Goal: Task Accomplishment & Management: Manage account settings

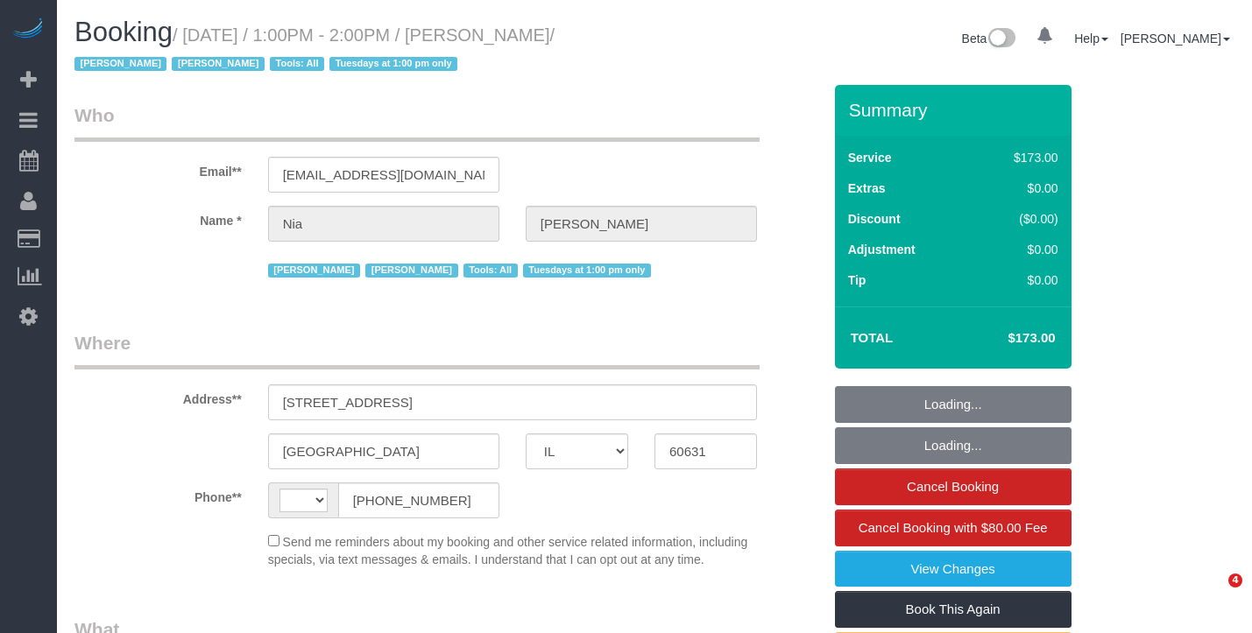
select select "IL"
select select "string:fspay-e82a284e-5816-4b32-8879-c3244b12b479"
select select "number:1"
select select "number:66"
select select "number:139"
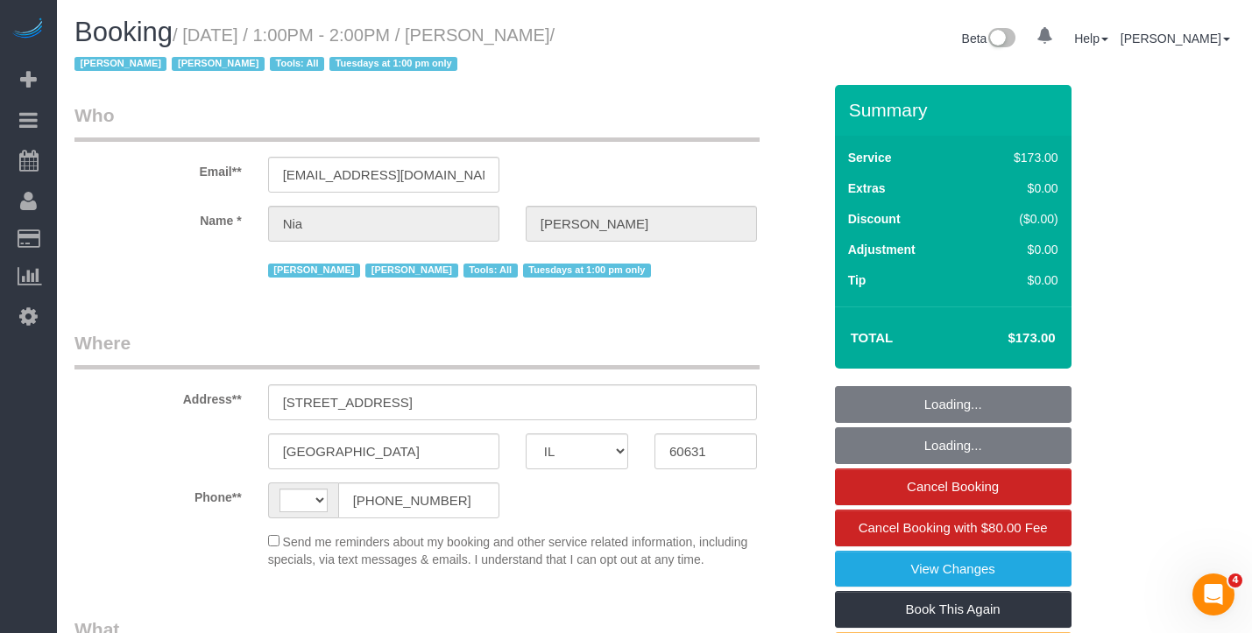
select select "number:106"
select select "string:[GEOGRAPHIC_DATA]"
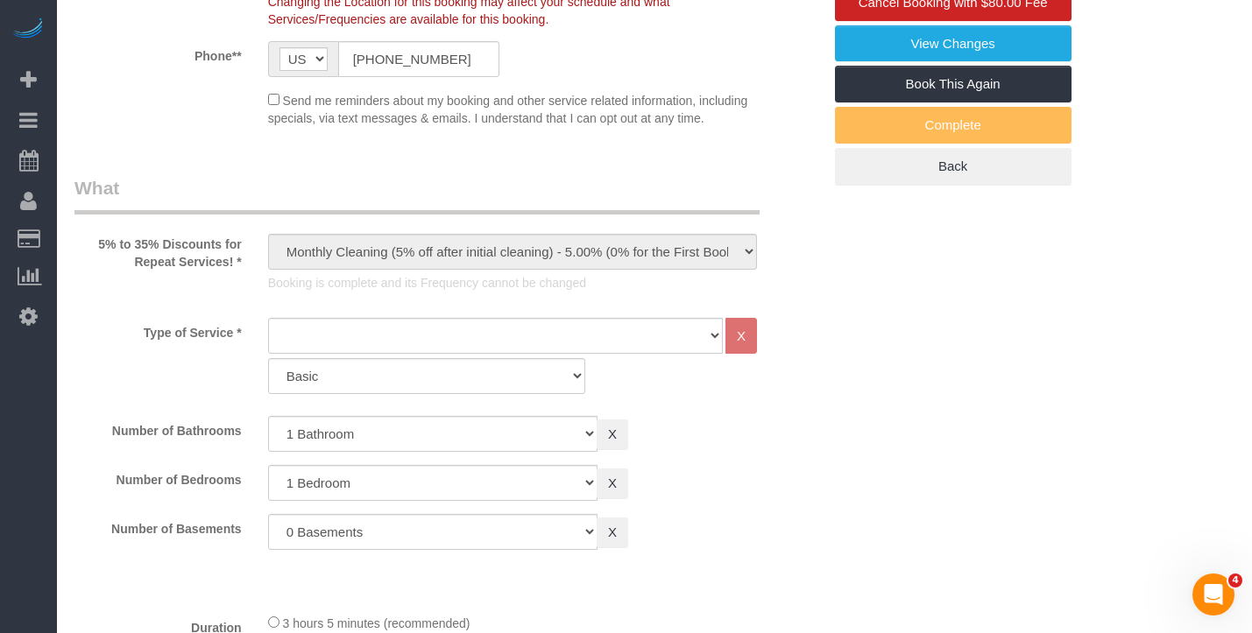
select select "object:1264"
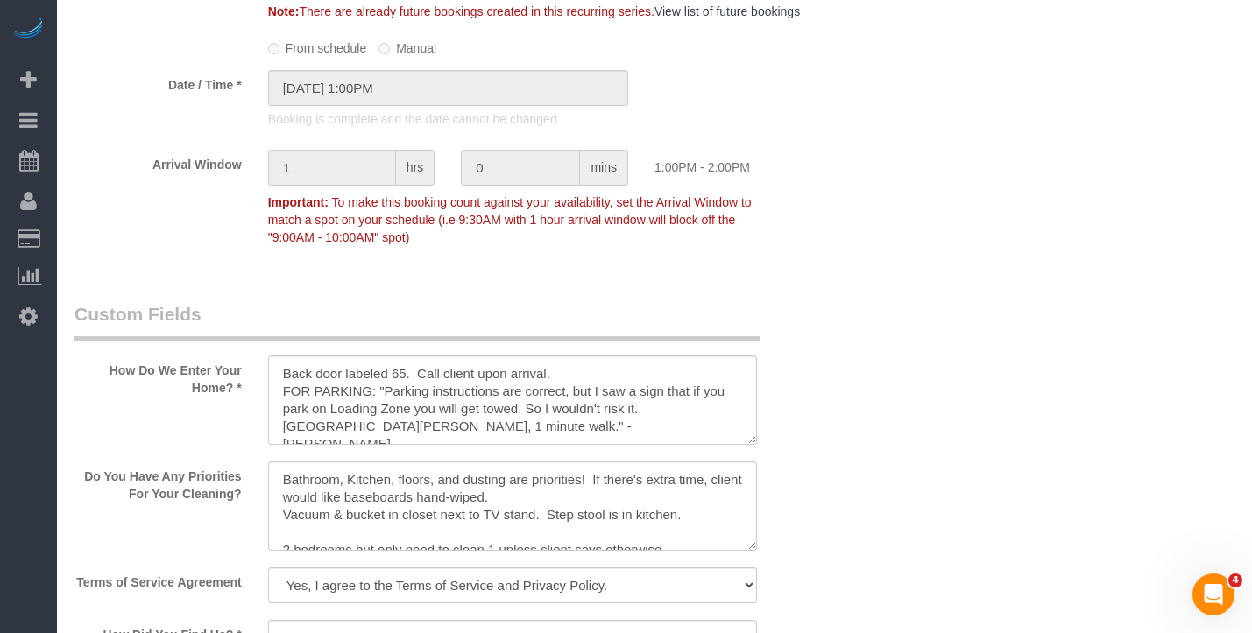
scroll to position [1752, 0]
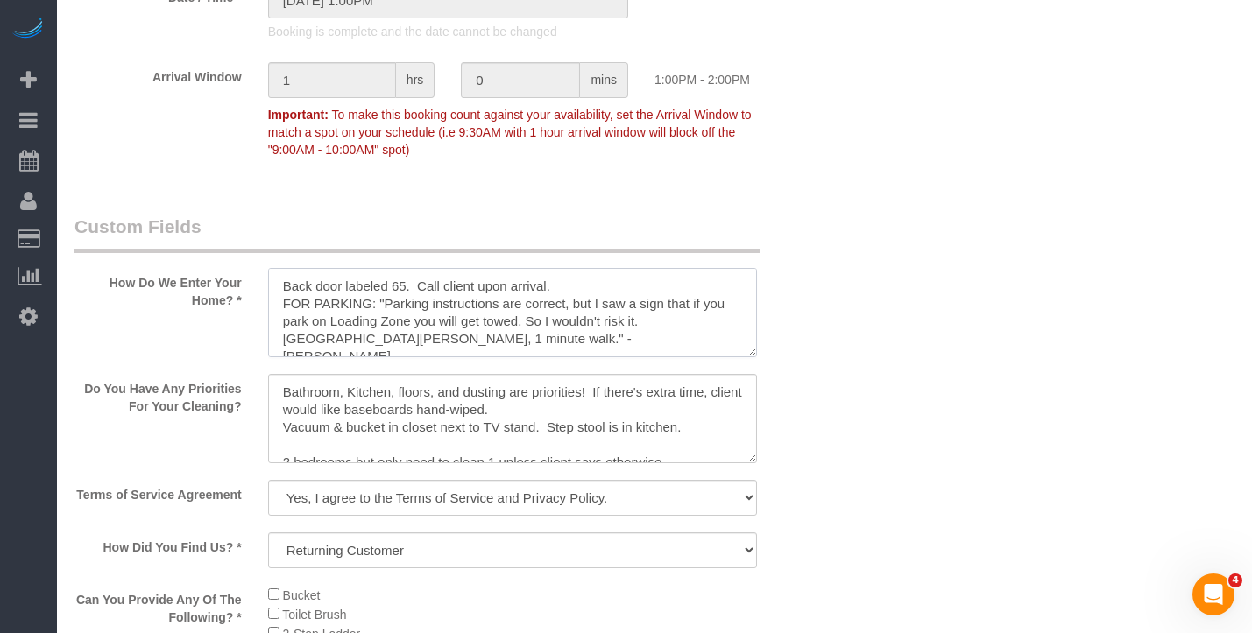
click at [424, 334] on textarea at bounding box center [512, 312] width 489 height 89
click at [461, 463] on textarea at bounding box center [512, 418] width 489 height 89
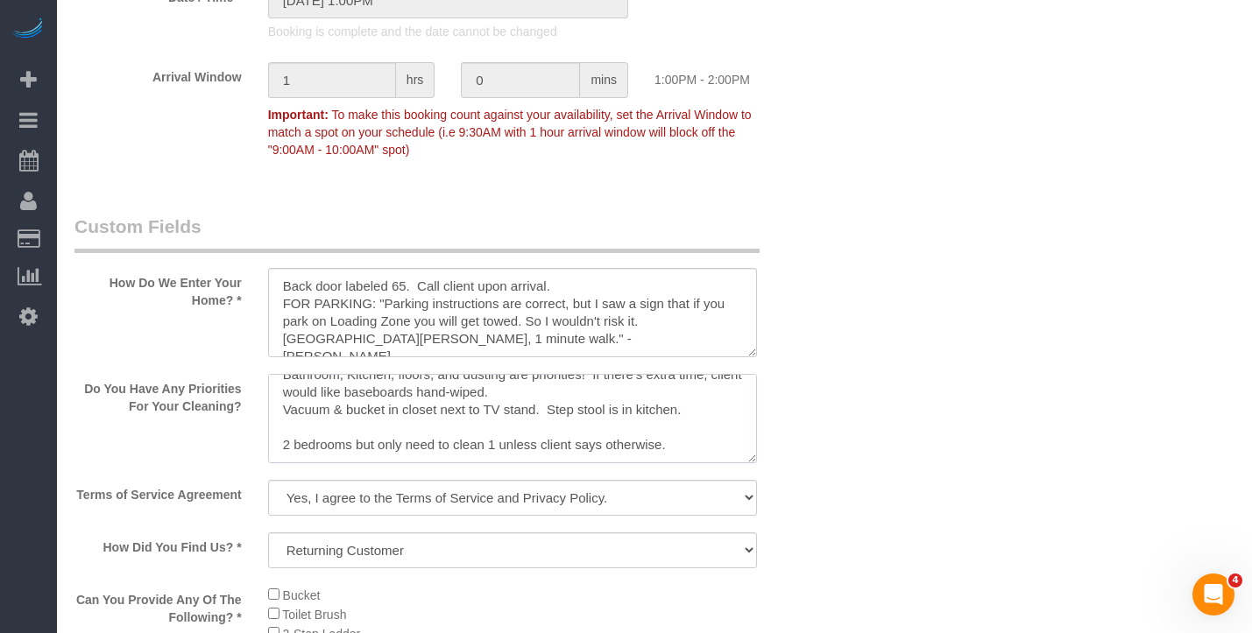
click at [558, 463] on textarea at bounding box center [512, 418] width 489 height 89
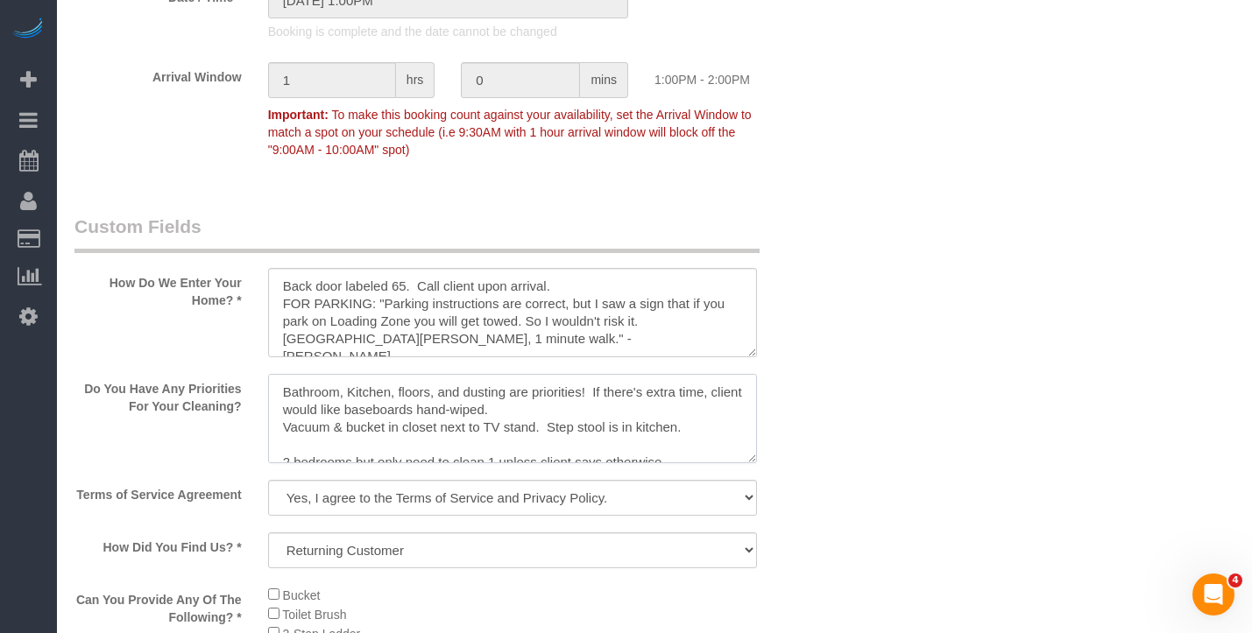
click at [627, 442] on textarea at bounding box center [512, 418] width 489 height 89
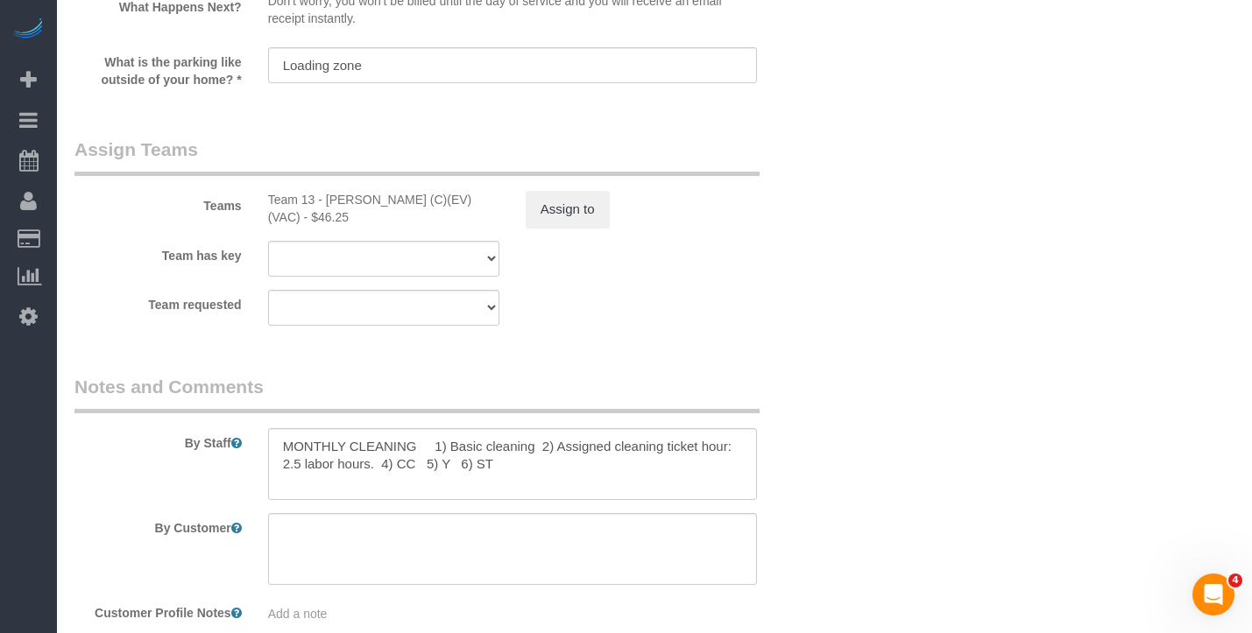
scroll to position [2979, 0]
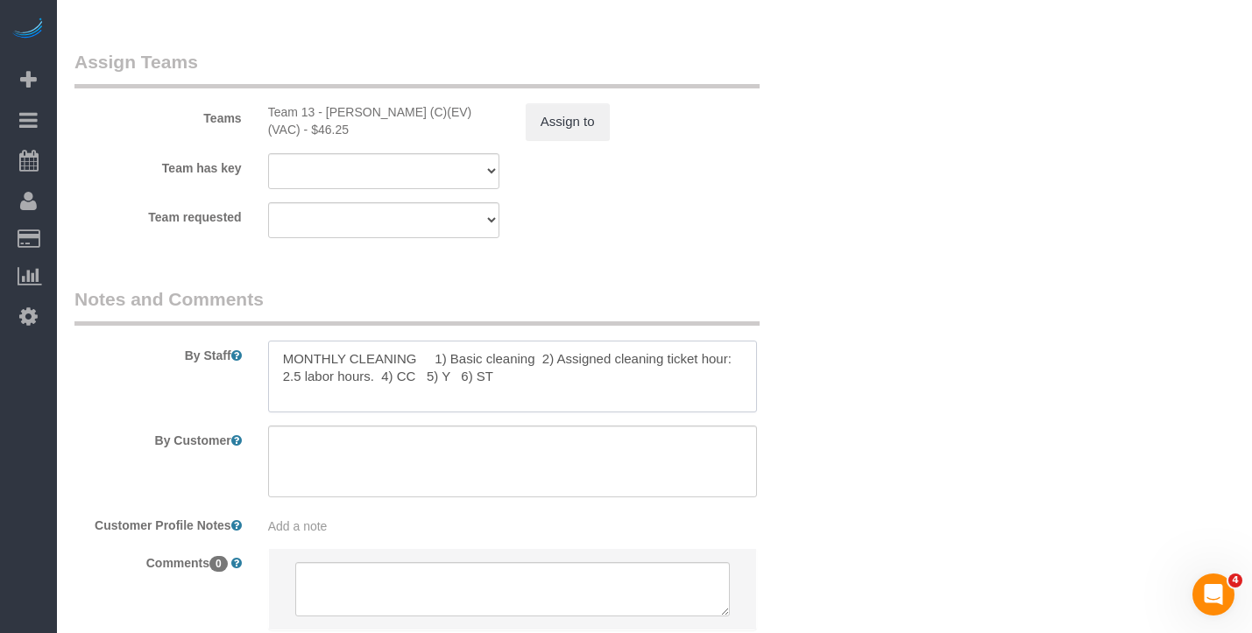
click at [534, 400] on textarea at bounding box center [512, 377] width 489 height 72
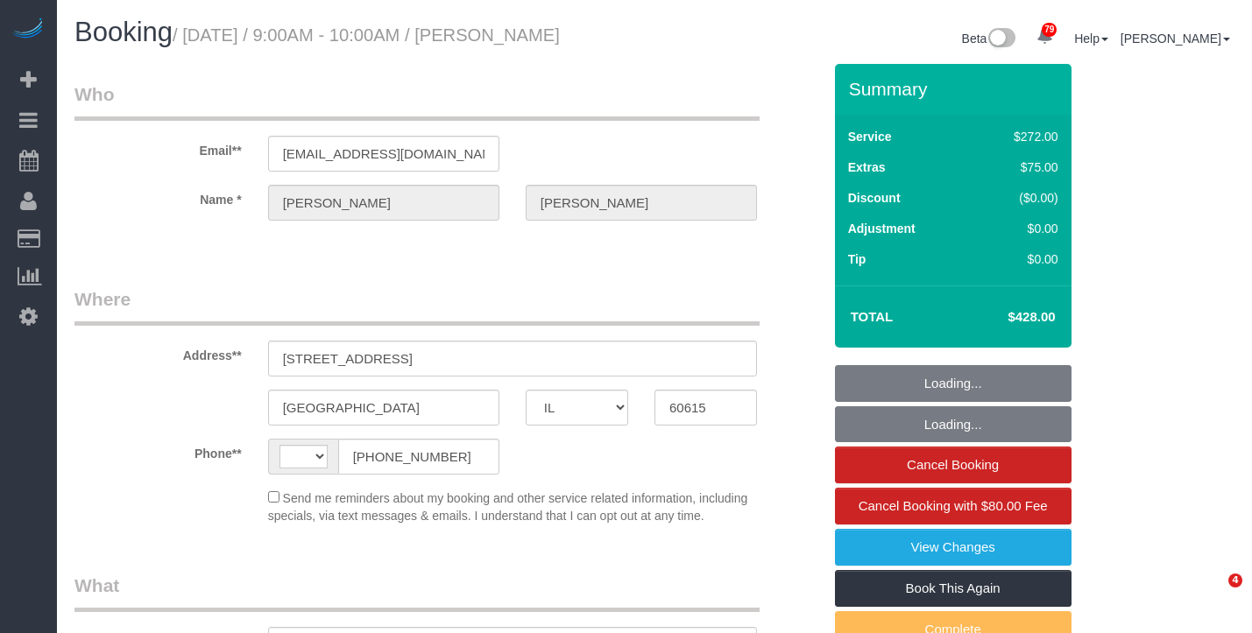
select select "IL"
select select "string:fspay-e1b4e826-9504-4b98-8dab-42cf44e718b5"
select select "number:1"
select select "number:66"
select select "number:139"
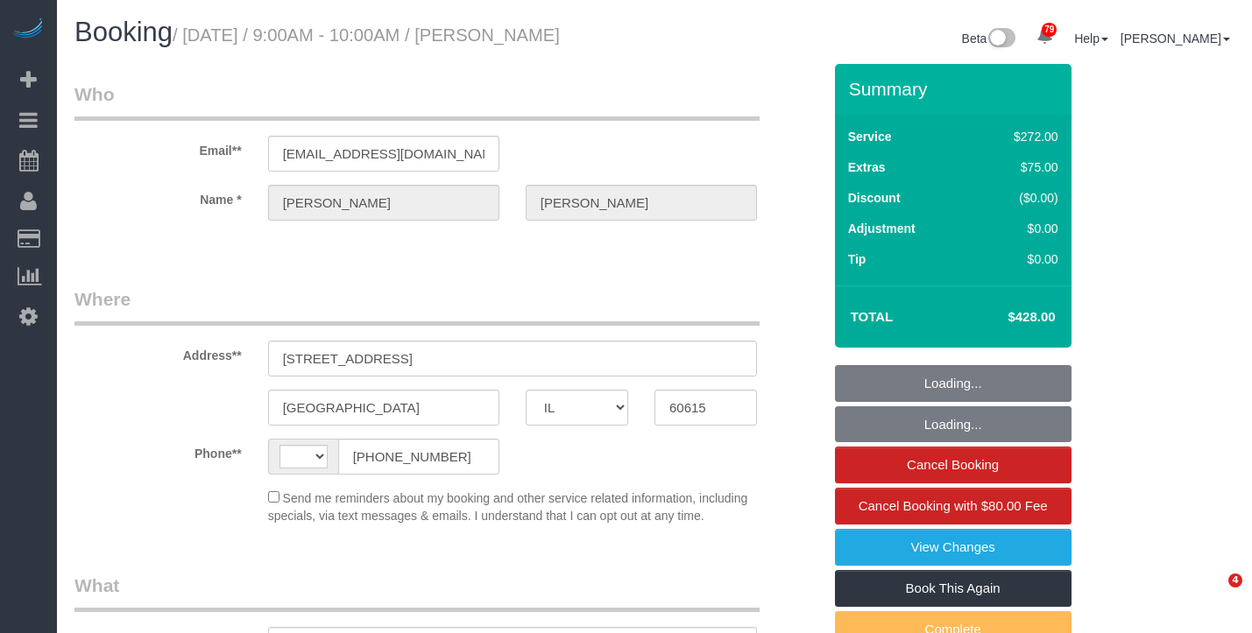
select select "number:106"
select select "string:[GEOGRAPHIC_DATA]"
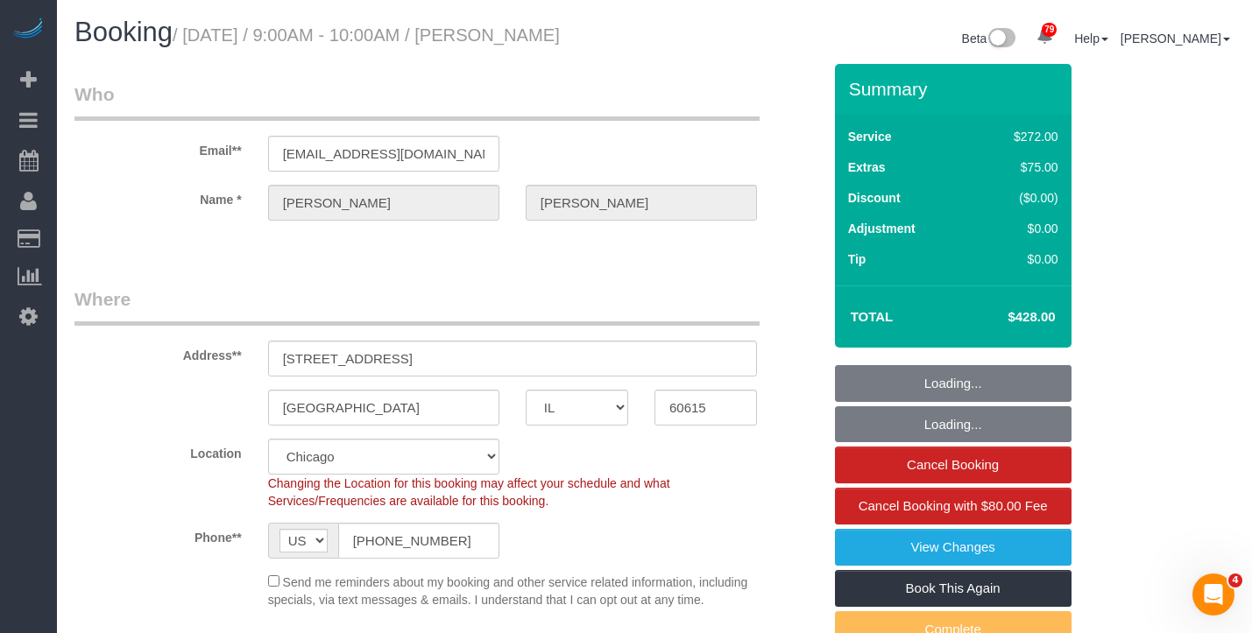
select select "513"
select select "5"
select select "spot1"
select select "object:1270"
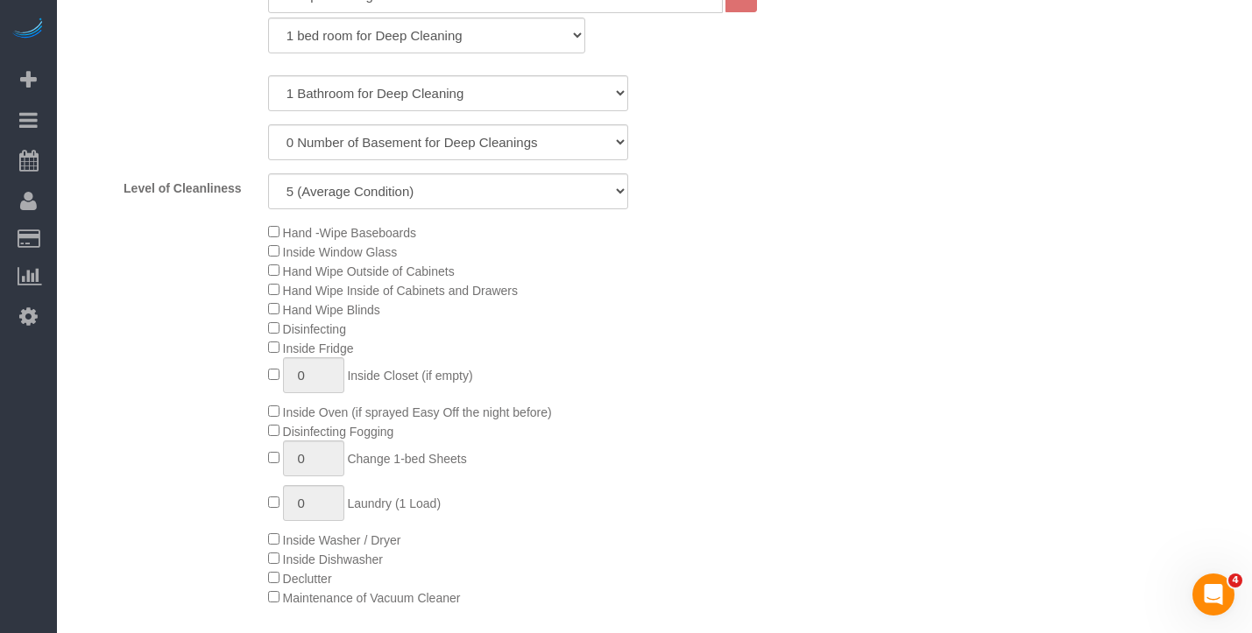
select select "5"
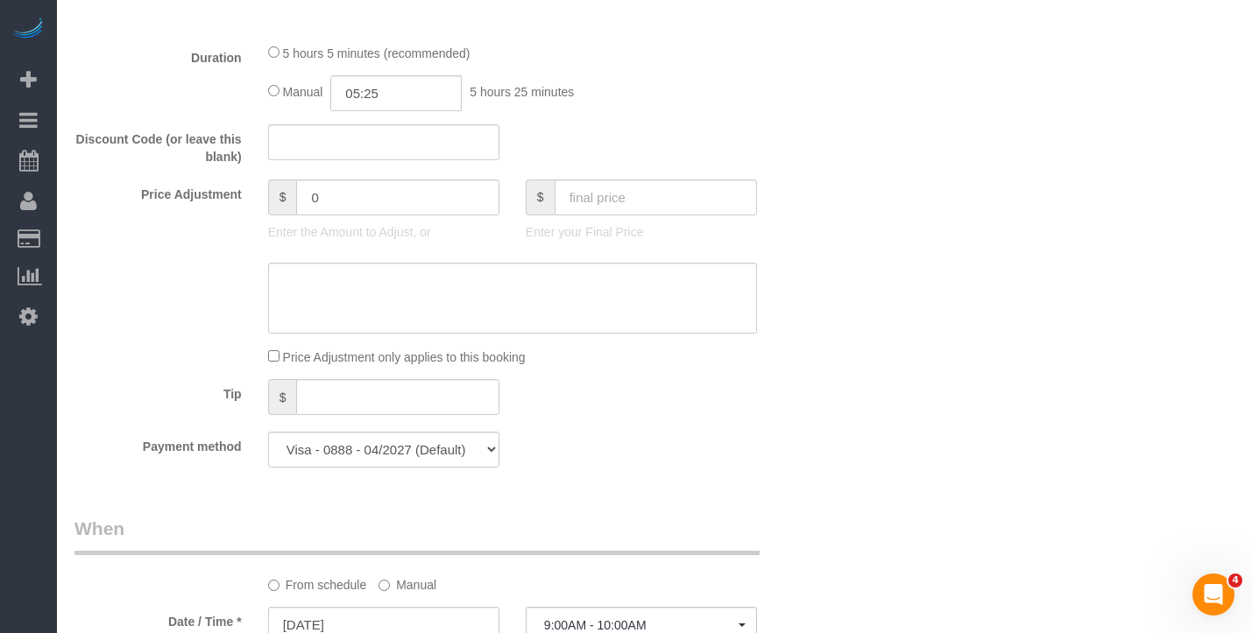
scroll to position [1489, 0]
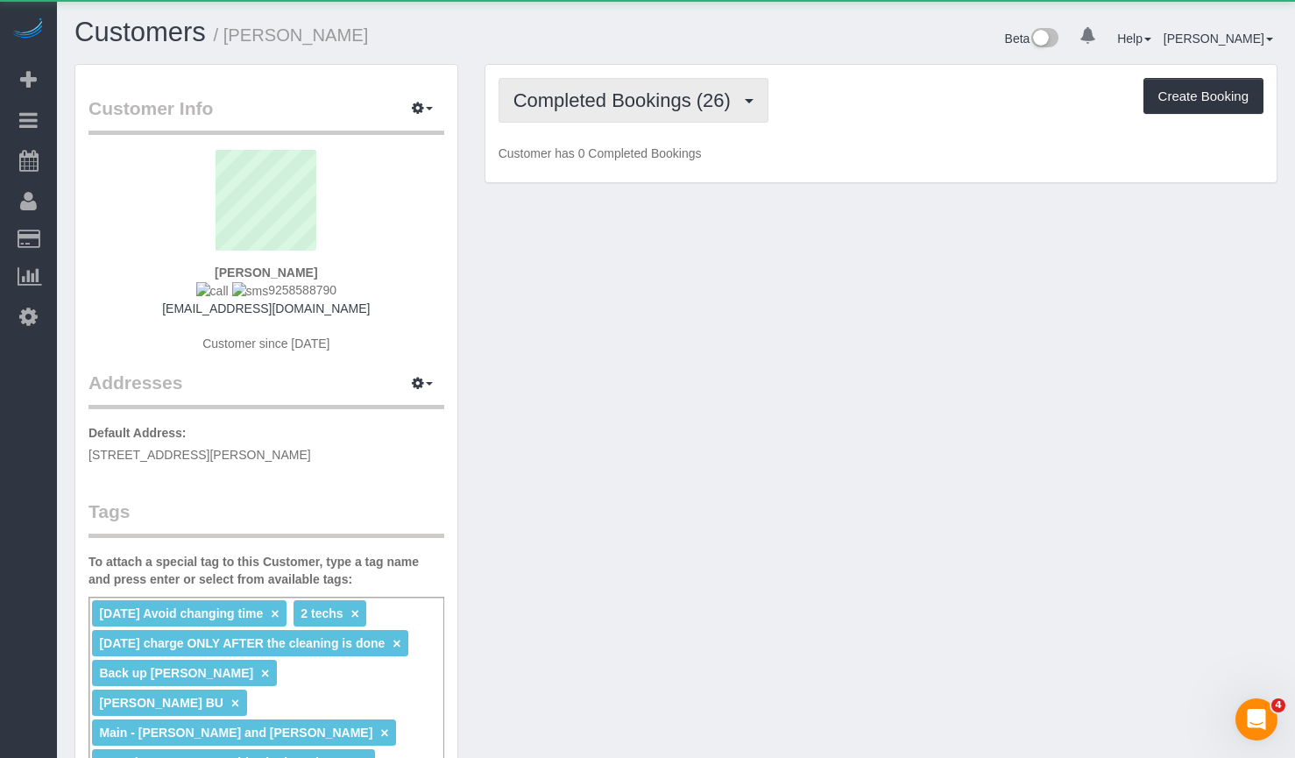
click at [618, 105] on span "Completed Bookings (26)" at bounding box center [626, 100] width 226 height 22
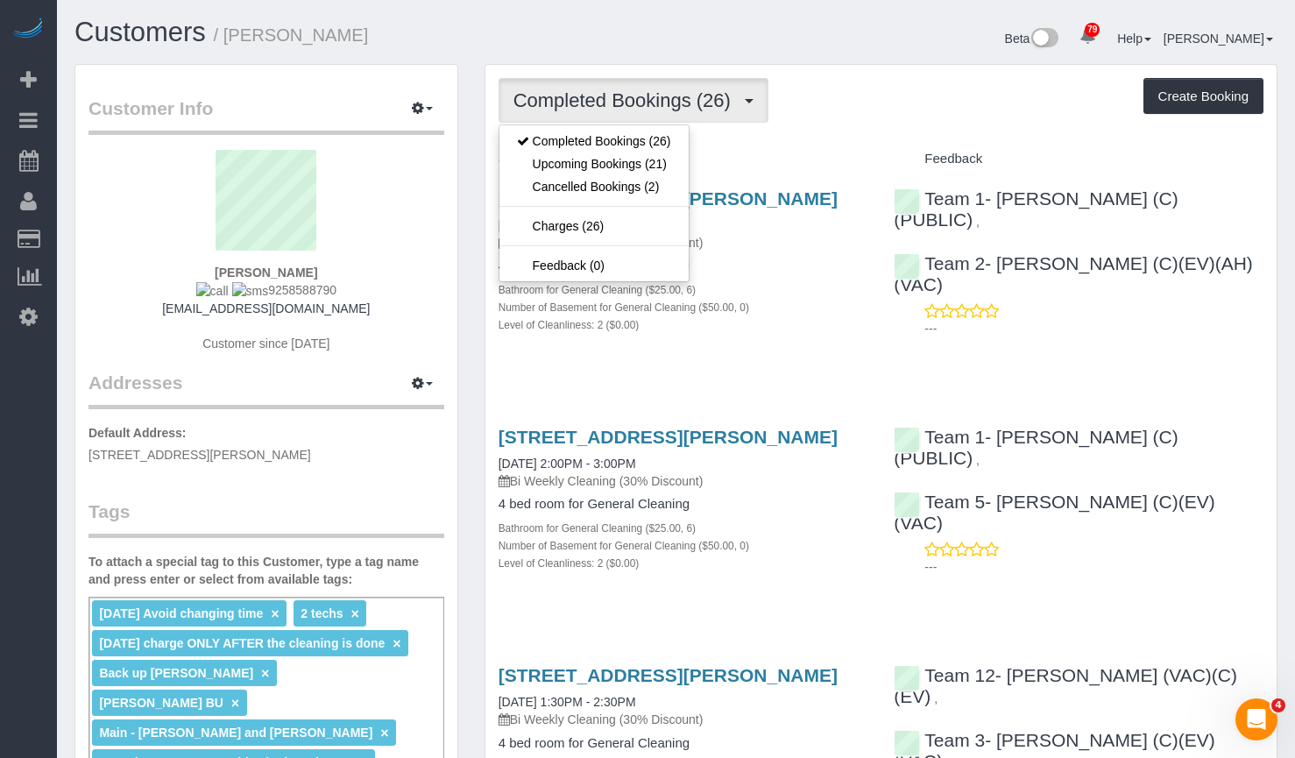
click at [628, 25] on h1 "Customers / Diane Schneiderman" at bounding box center [368, 33] width 589 height 30
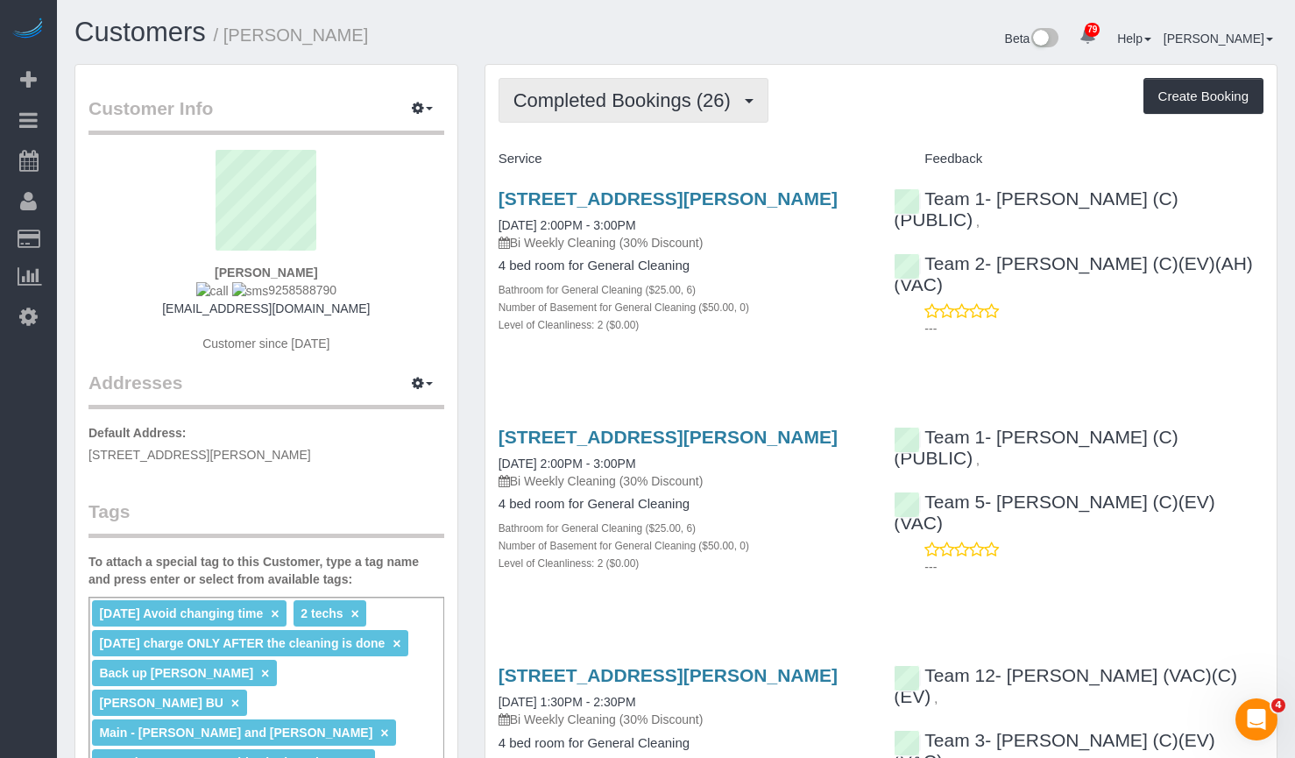
click at [644, 102] on span "Completed Bookings (26)" at bounding box center [626, 100] width 226 height 22
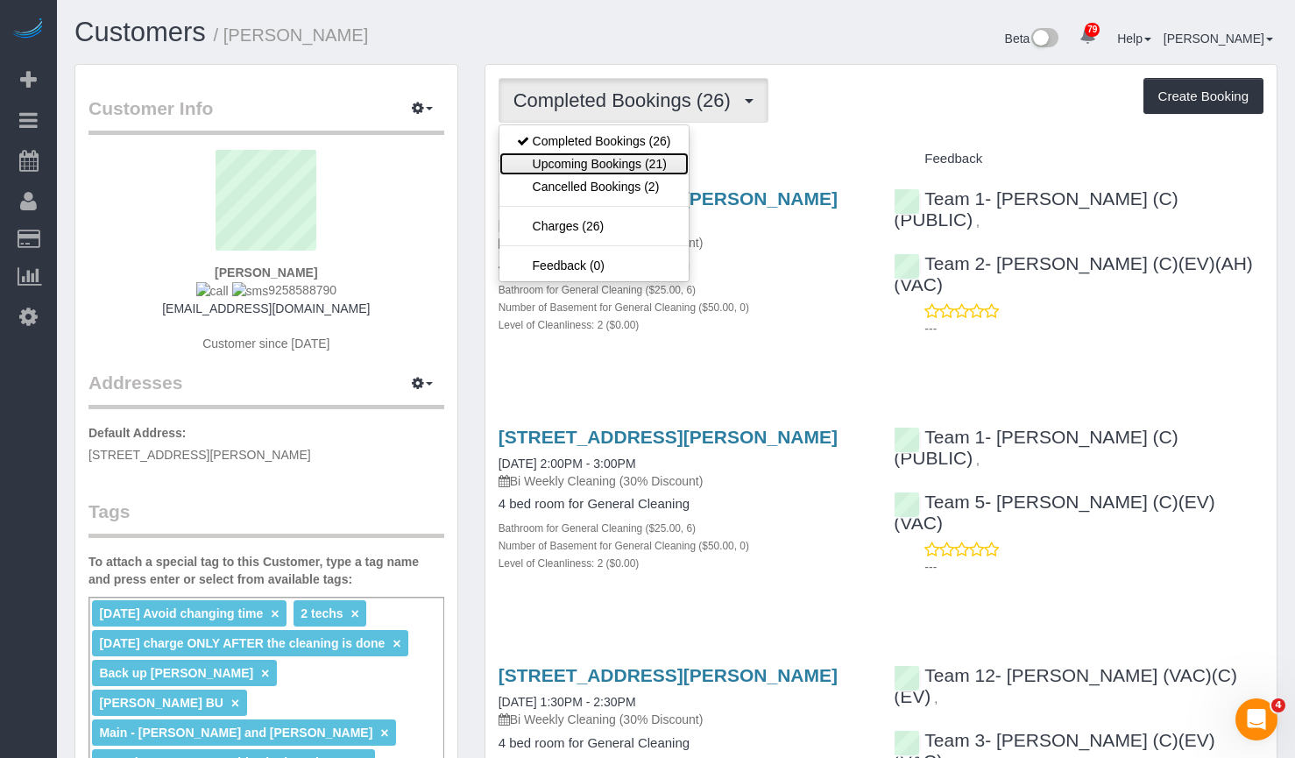
click at [598, 159] on link "Upcoming Bookings (21)" at bounding box center [593, 163] width 189 height 23
